Goal: Information Seeking & Learning: Find specific fact

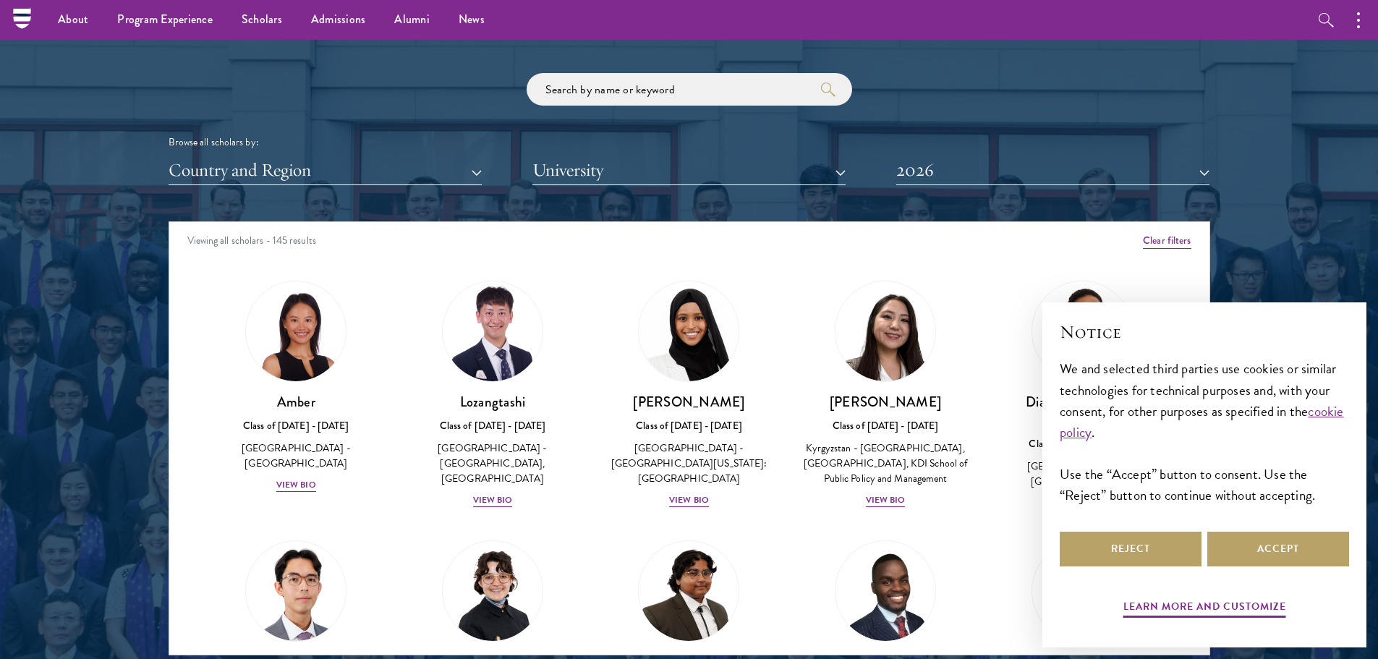
scroll to position [1664, 0]
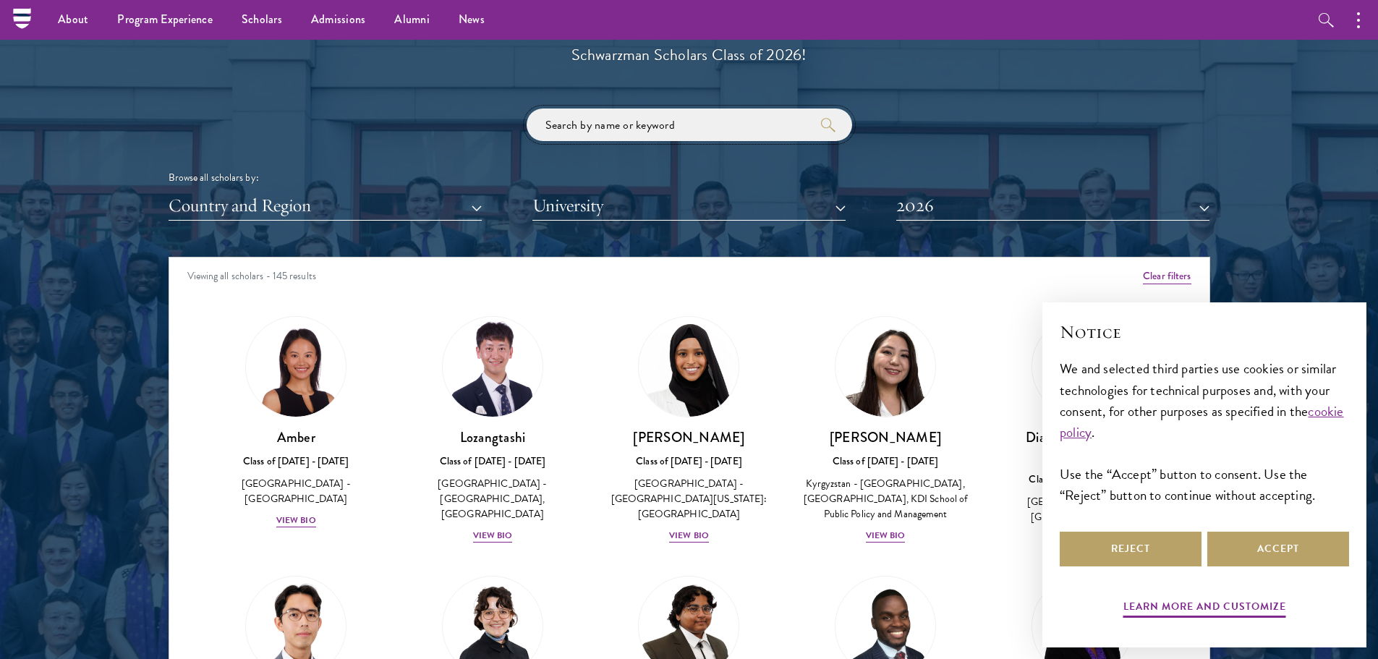
click at [630, 126] on input "search" at bounding box center [690, 125] width 326 height 33
click button "submit" at bounding box center [0, 0] width 0 height 0
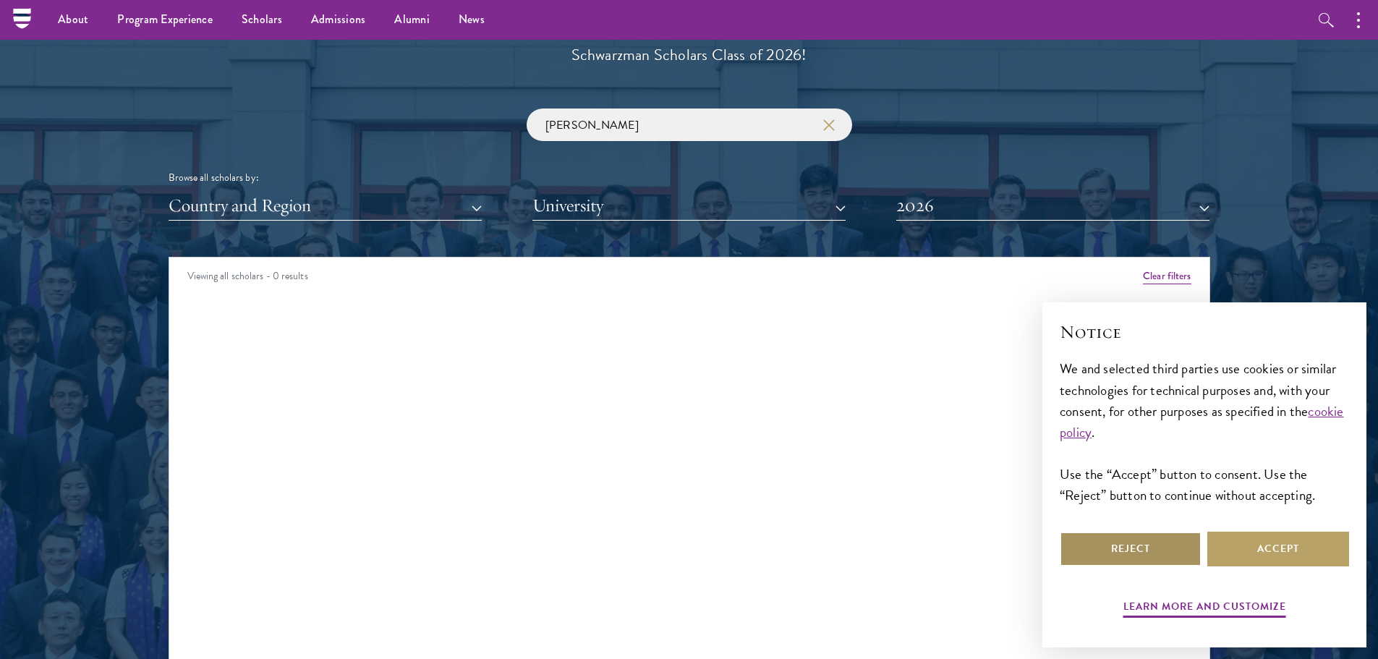
click at [1163, 541] on button "Reject" at bounding box center [1131, 549] width 142 height 35
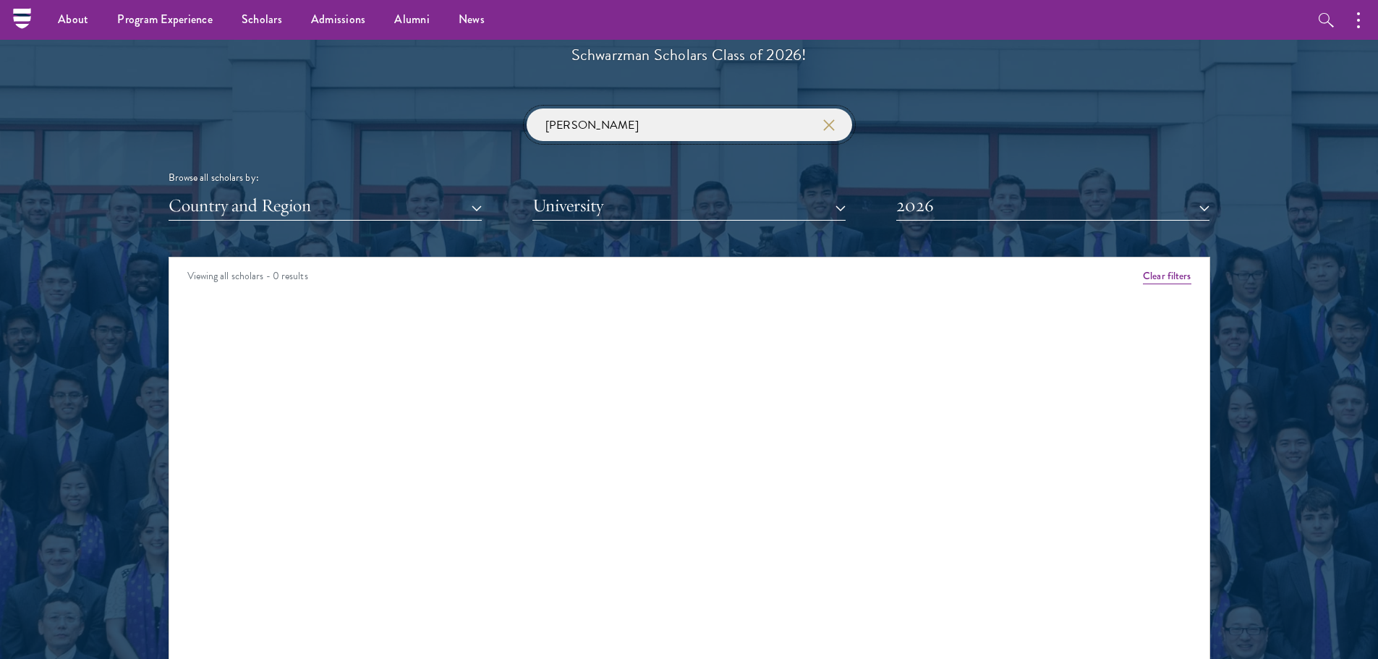
drag, startPoint x: 597, startPoint y: 122, endPoint x: 307, endPoint y: 83, distance: 292.6
click at [462, 93] on div "Scholar Directory Congratulations and welcome to the Schwarzman Scholars Class …" at bounding box center [690, 323] width 1042 height 736
type input "[PERSON_NAME]"
click button "submit" at bounding box center [0, 0] width 0 height 0
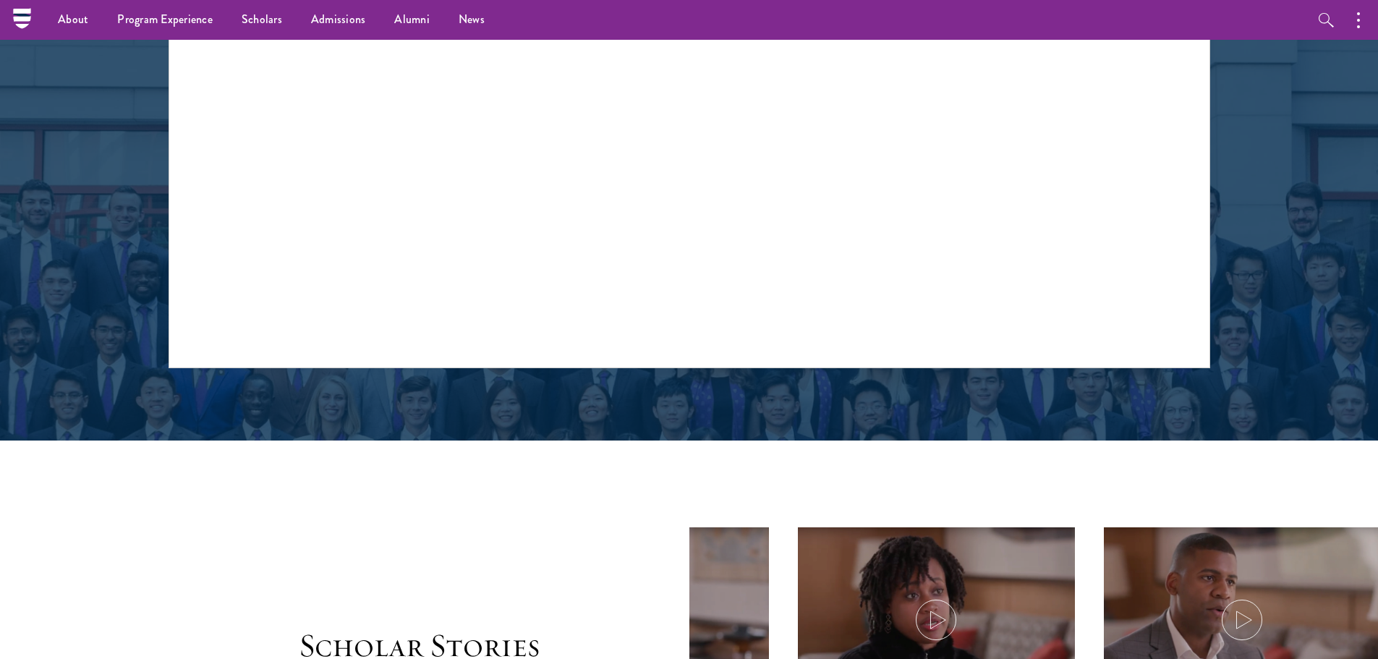
scroll to position [1664, 0]
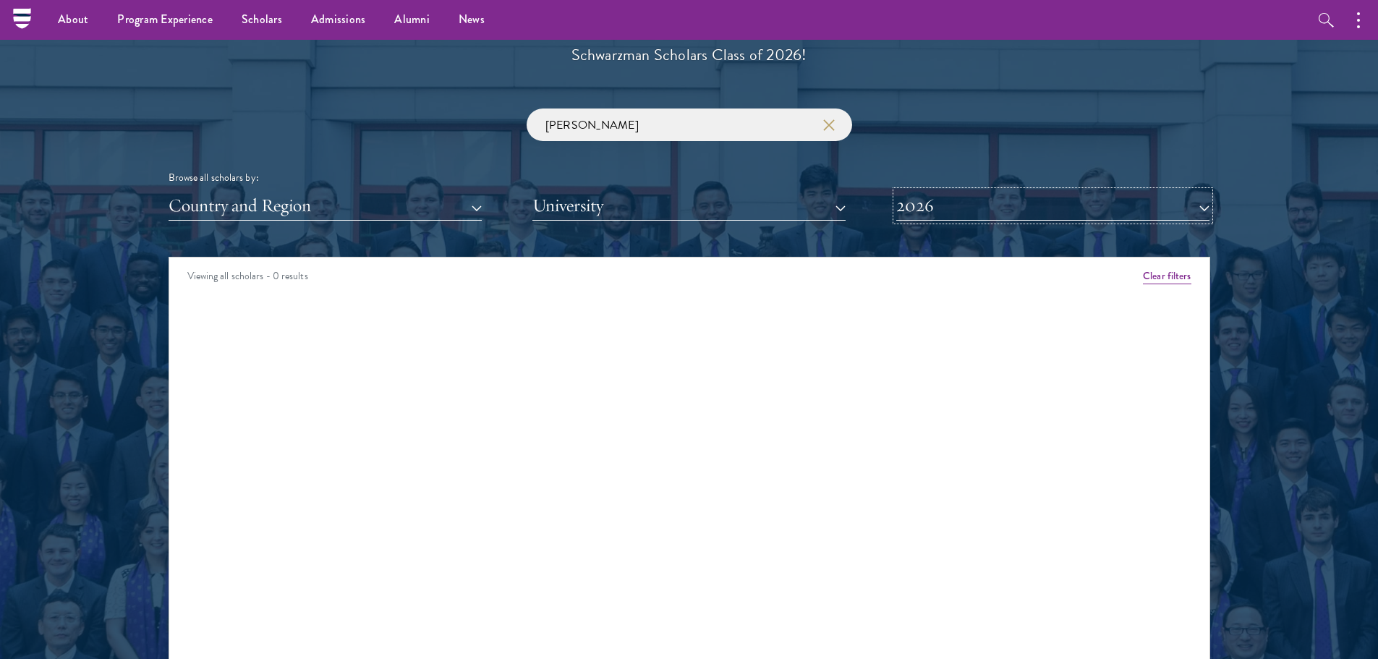
click at [932, 203] on button "2026" at bounding box center [1052, 206] width 313 height 30
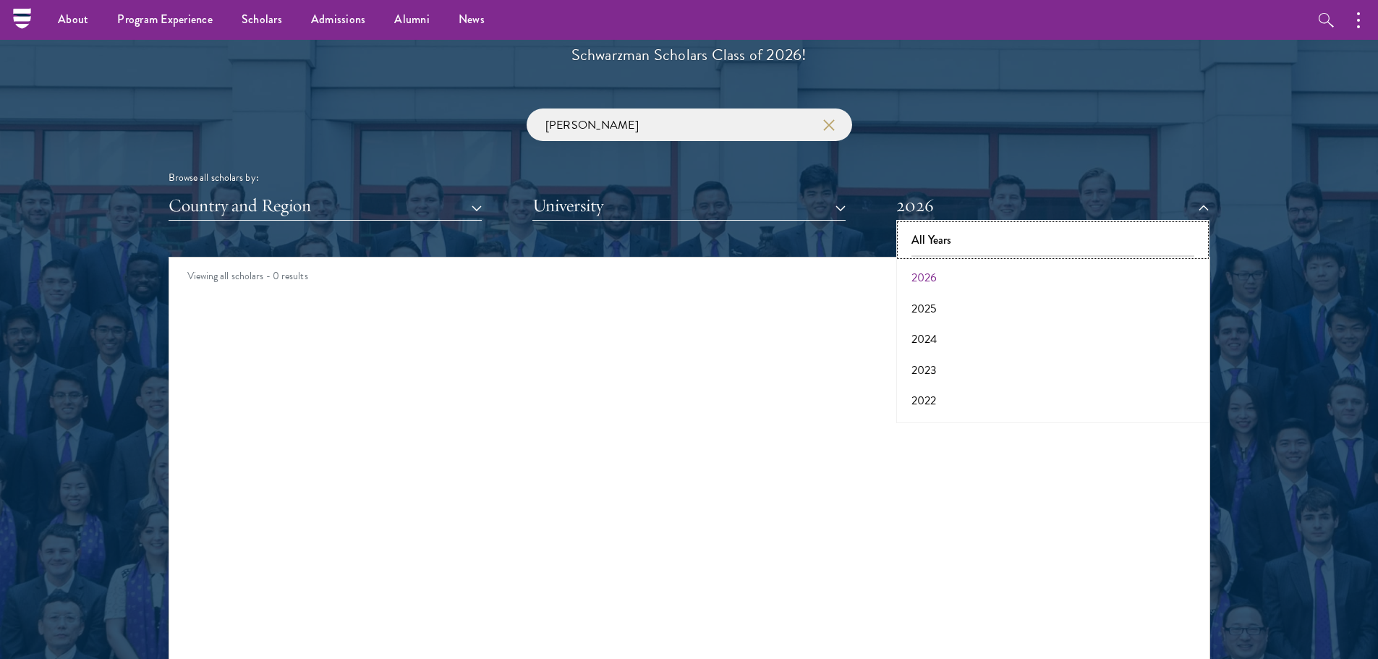
click at [977, 250] on button "All Years" at bounding box center [1053, 240] width 305 height 30
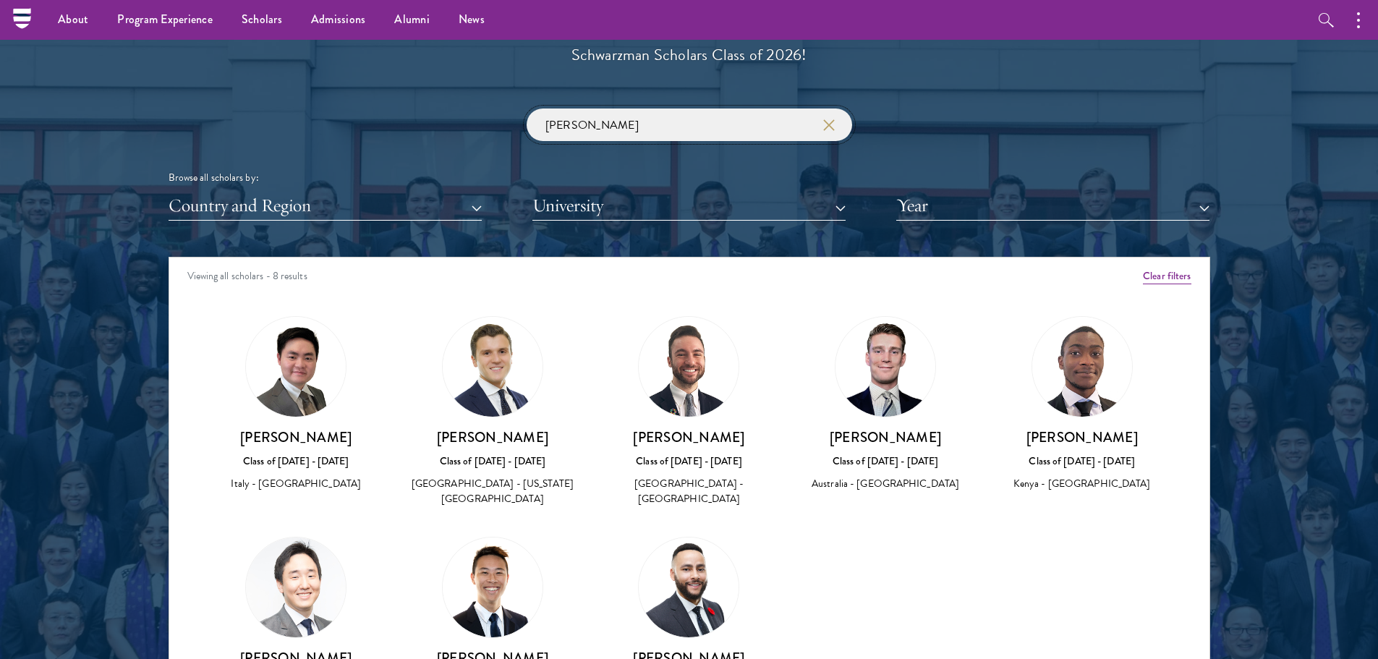
click at [695, 138] on input "[PERSON_NAME]" at bounding box center [690, 125] width 326 height 33
